Goal: Use online tool/utility: Use online tool/utility

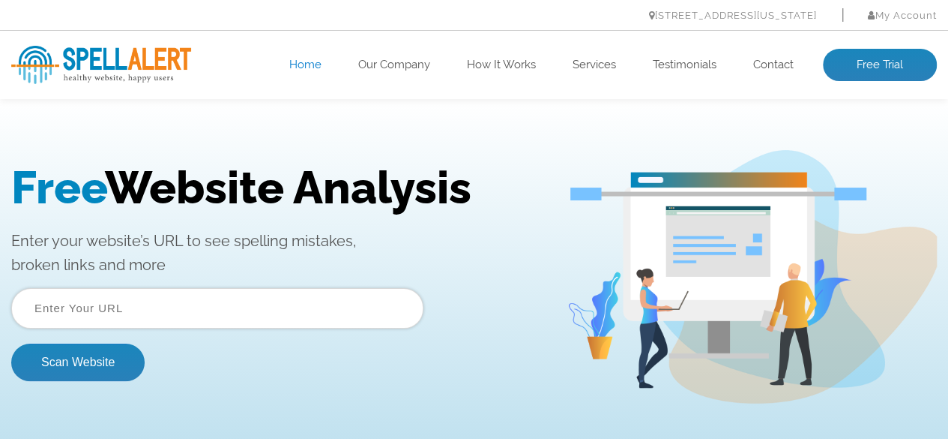
click at [156, 308] on input "text" at bounding box center [217, 308] width 412 height 40
type input "[DOMAIN_NAME]"
click at [11, 343] on button "Scan Website" at bounding box center [77, 361] width 133 height 37
